Goal: Information Seeking & Learning: Learn about a topic

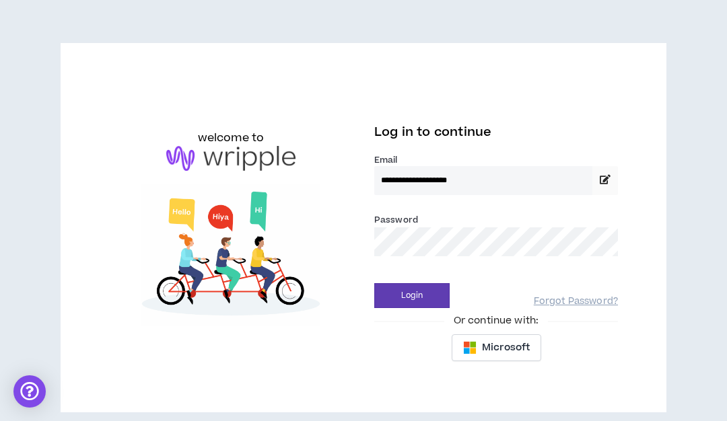
click at [374, 283] on button "Login" at bounding box center [411, 295] width 75 height 25
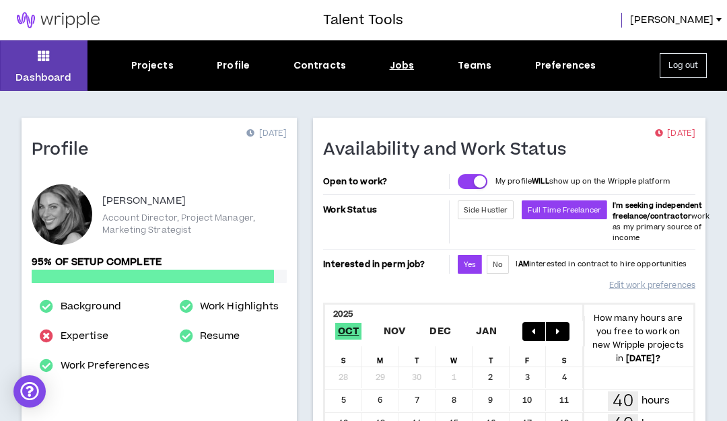
click at [398, 66] on div "Jobs" at bounding box center [402, 66] width 25 height 14
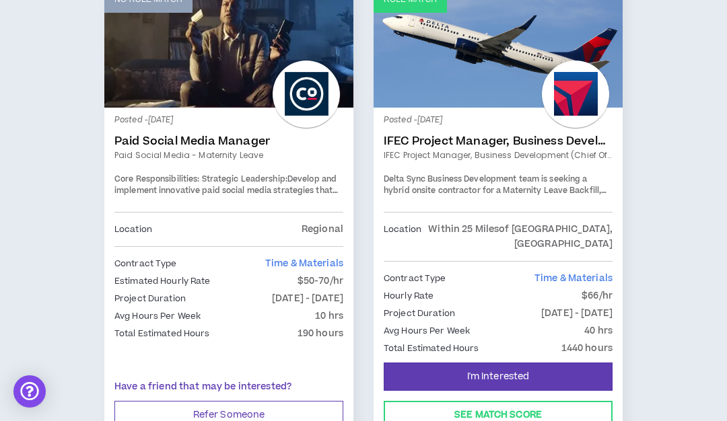
scroll to position [2823, 0]
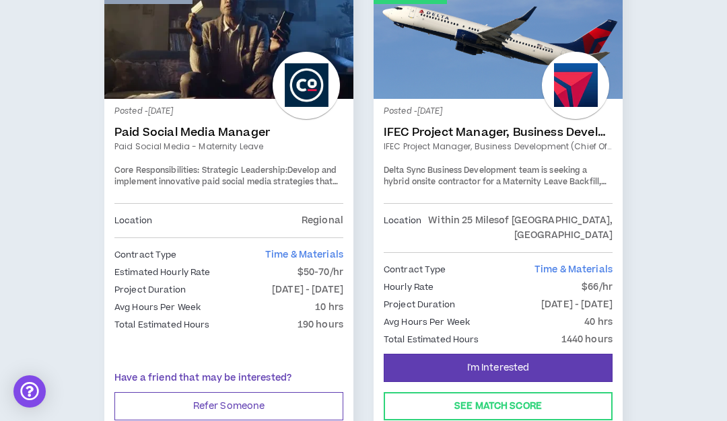
click at [511, 130] on link "IFEC Project Manager, Business Development (Chief of Staff)" at bounding box center [497, 132] width 229 height 13
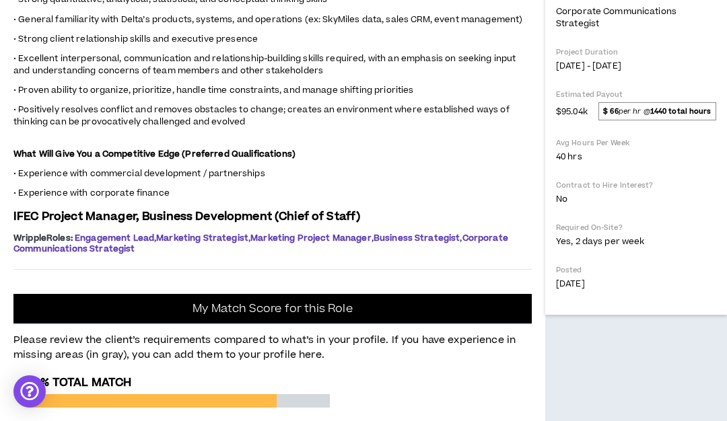
scroll to position [324, 0]
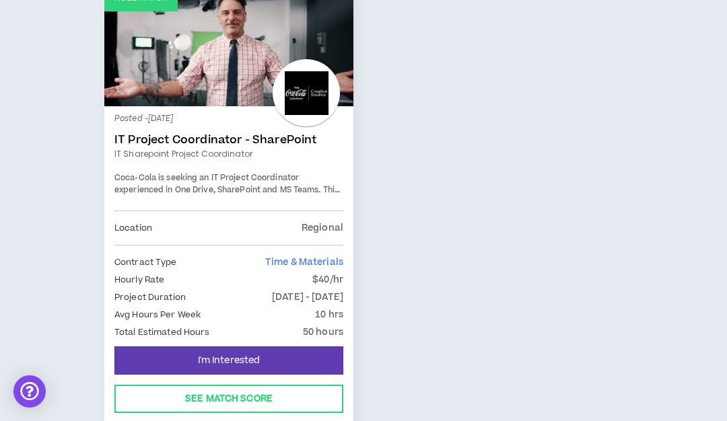
scroll to position [3919, 0]
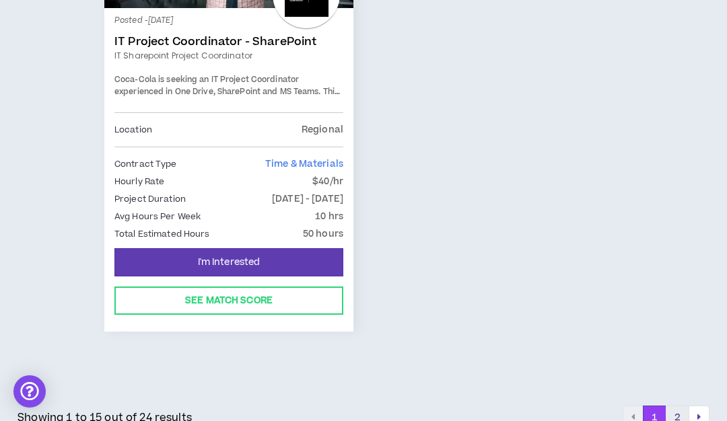
click at [677, 406] on button "2" at bounding box center [677, 418] width 24 height 24
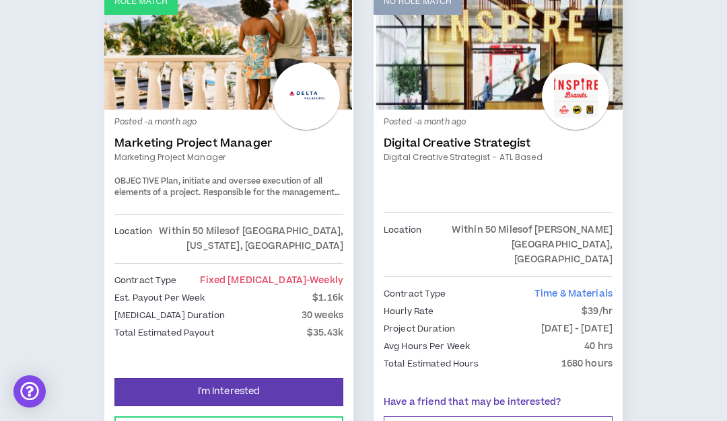
scroll to position [353, 0]
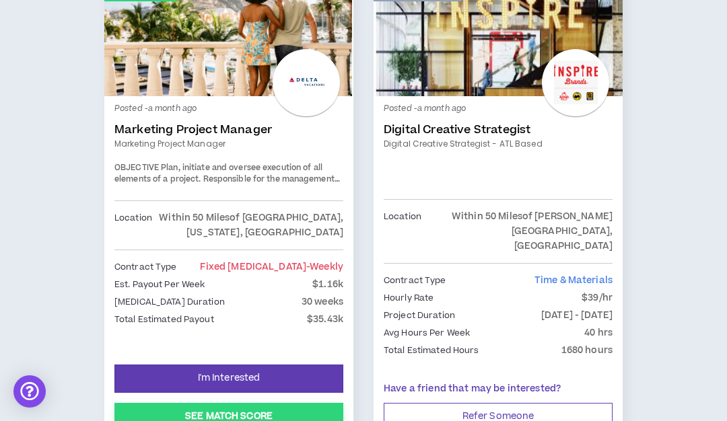
click at [288, 403] on button "See Match Score" at bounding box center [228, 417] width 229 height 28
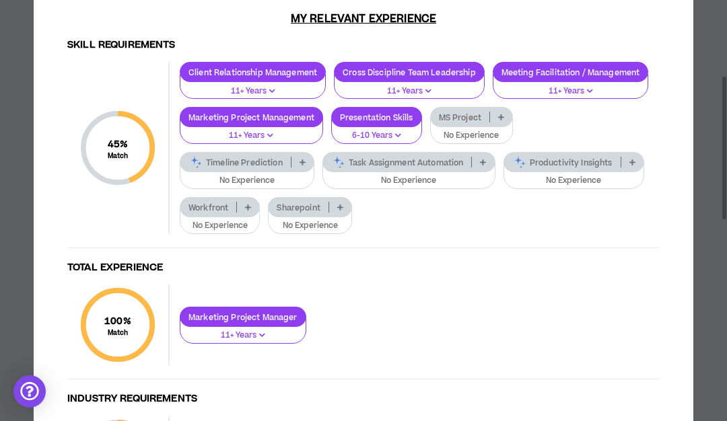
click at [351, 207] on p at bounding box center [340, 207] width 22 height 11
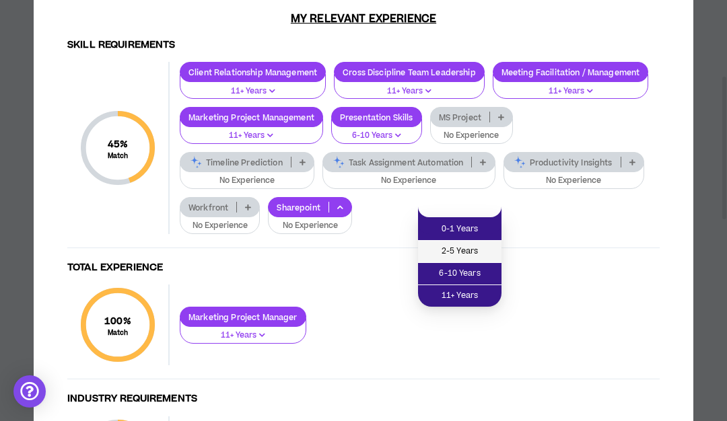
click at [478, 244] on span "2-5 Years" at bounding box center [459, 251] width 67 height 15
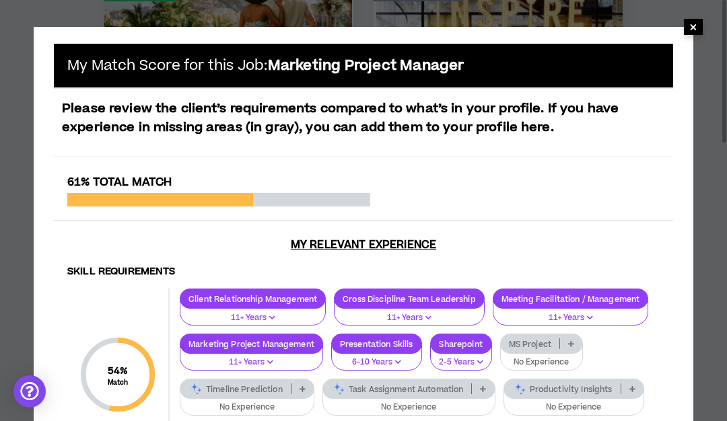
click at [692, 30] on span "×" at bounding box center [693, 27] width 8 height 16
